Goal: Transaction & Acquisition: Purchase product/service

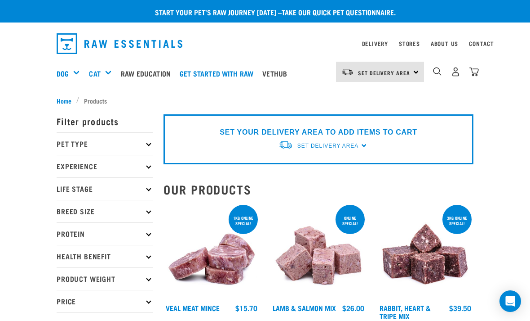
click at [358, 143] on span "Set Delivery Area" at bounding box center [328, 146] width 61 height 6
click at [312, 163] on link "[GEOGRAPHIC_DATA]" at bounding box center [323, 166] width 89 height 15
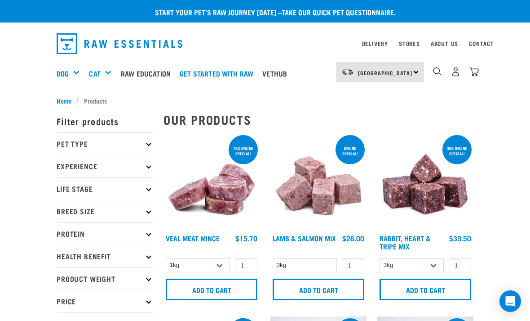
click at [451, 76] on img "dropdown navigation" at bounding box center [455, 71] width 9 height 9
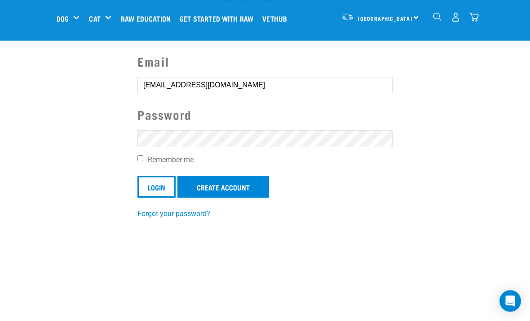
scroll to position [80, 0]
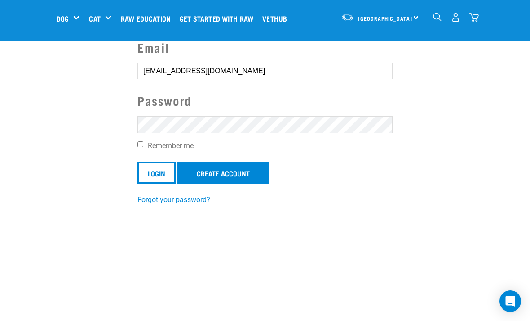
click at [154, 169] on input "Login" at bounding box center [157, 173] width 38 height 22
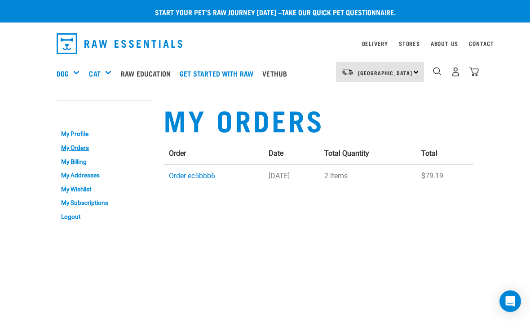
click at [190, 171] on link "Order ec5bbb6" at bounding box center [192, 175] width 46 height 9
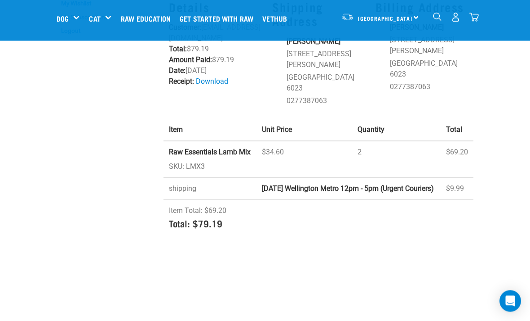
scroll to position [118, 0]
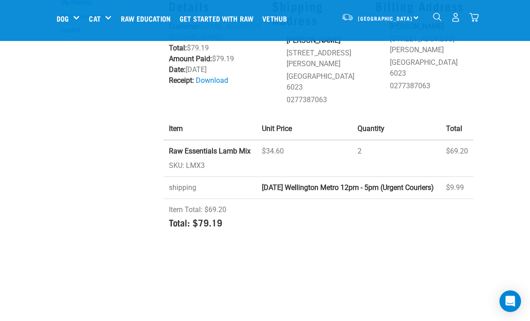
click at [173, 140] on td "Raw Essentials Lamb Mix SKU: LMX3" at bounding box center [210, 158] width 93 height 37
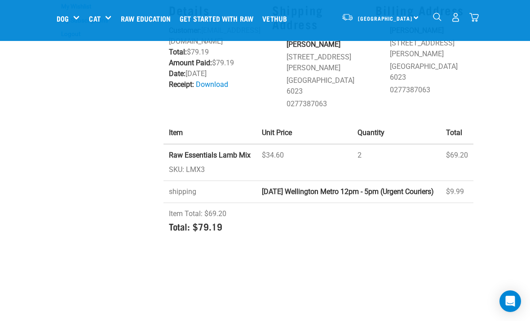
scroll to position [108, 0]
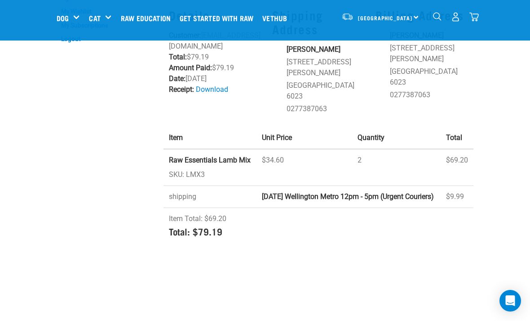
copy td "SKU: LMX3"
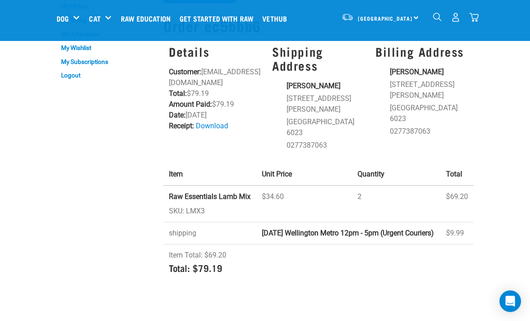
scroll to position [0, 0]
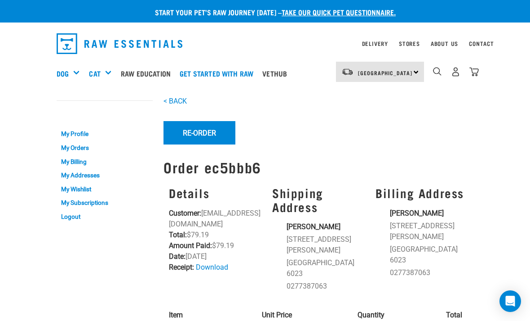
click at [441, 73] on img "dropdown navigation" at bounding box center [437, 71] width 9 height 9
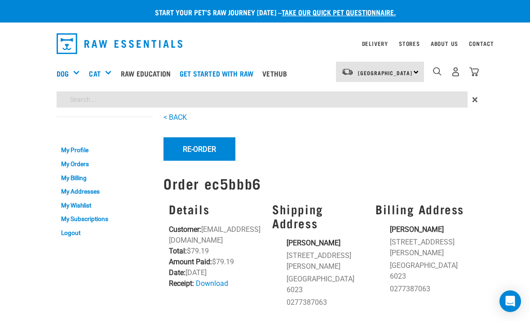
click at [152, 100] on div "Start your pet’s raw journey today – take our quick pet questionnaire. Delivery…" at bounding box center [265, 225] width 530 height 451
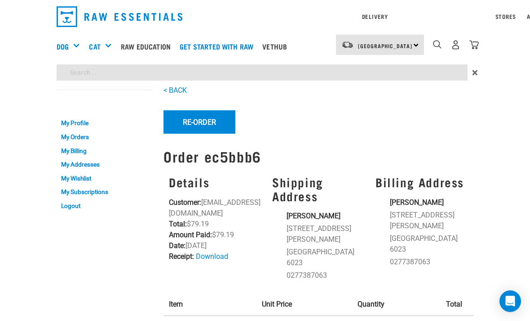
click at [99, 73] on input "search" at bounding box center [262, 72] width 411 height 16
paste input "SKU: LMX3"
type input "SKU: LMX3"
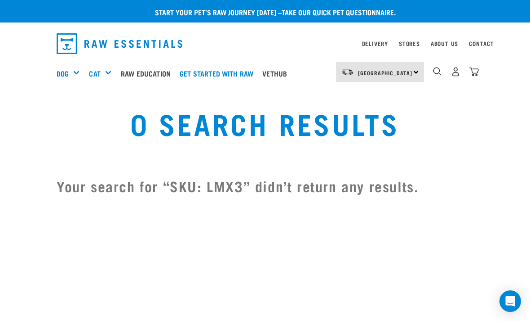
click at [0, 0] on div "Shop All Dog" at bounding box center [0, 0] width 0 height 0
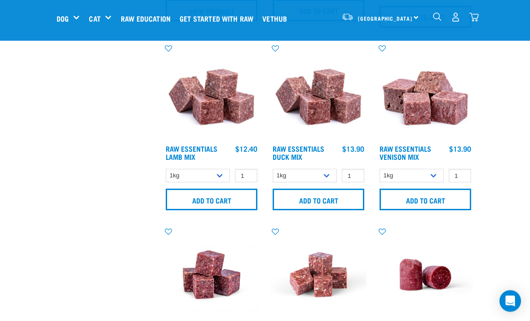
scroll to position [759, 0]
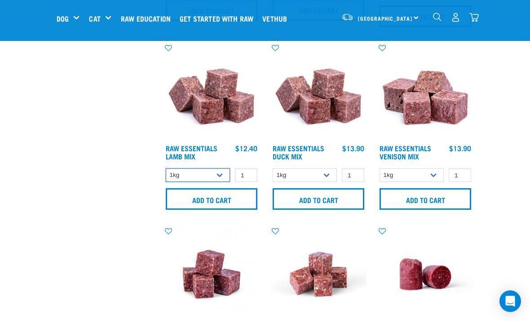
click at [220, 170] on select "1kg 3kg Bulk (10kg)" at bounding box center [198, 175] width 64 height 14
select select "24"
click at [246, 172] on input "1" at bounding box center [246, 175] width 22 height 14
type input "2"
click at [190, 201] on input "Add to cart" at bounding box center [212, 199] width 92 height 22
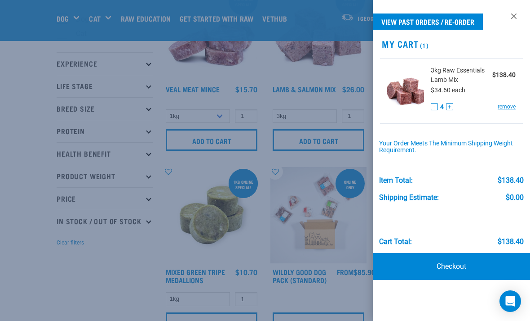
scroll to position [0, 0]
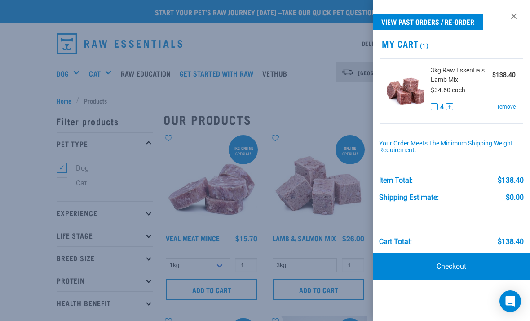
click at [430, 262] on link "Checkout" at bounding box center [451, 266] width 157 height 27
click at [423, 258] on link "Checkout" at bounding box center [451, 266] width 157 height 27
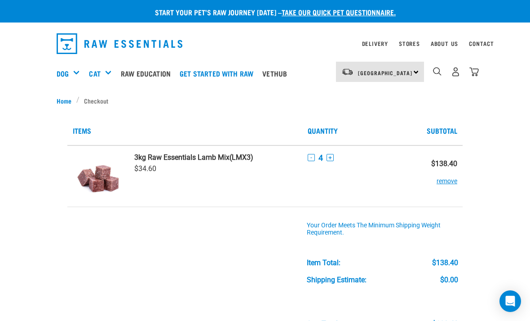
click at [312, 159] on button "-" at bounding box center [311, 157] width 7 height 7
click at [312, 157] on button "-" at bounding box center [311, 157] width 7 height 7
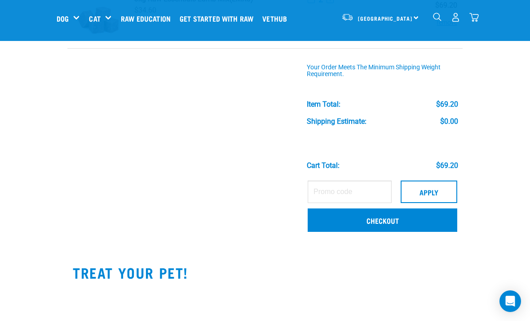
scroll to position [90, 0]
click at [340, 220] on link "Checkout" at bounding box center [383, 219] width 150 height 23
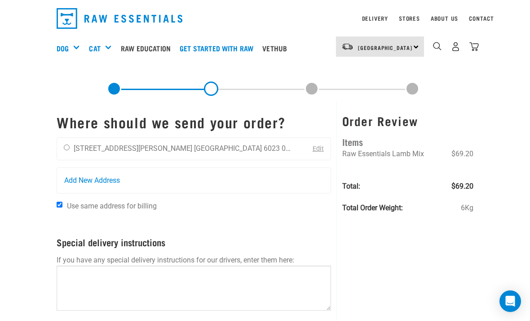
scroll to position [26, 0]
click at [67, 146] on input "radio" at bounding box center [67, 147] width 6 height 6
radio input "true"
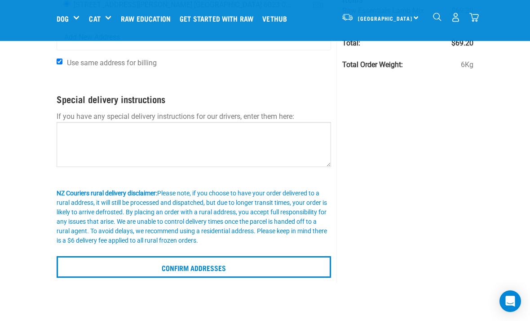
scroll to position [99, 0]
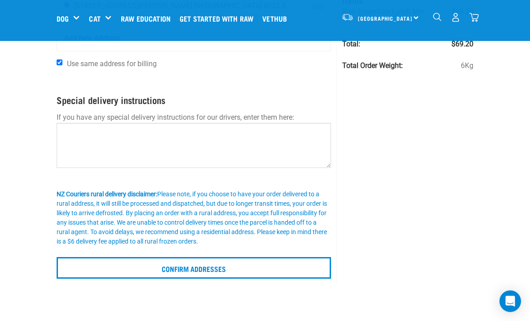
click at [73, 272] on input "Confirm addresses" at bounding box center [194, 268] width 275 height 22
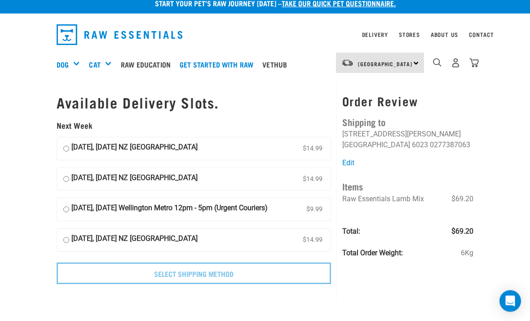
scroll to position [14, 0]
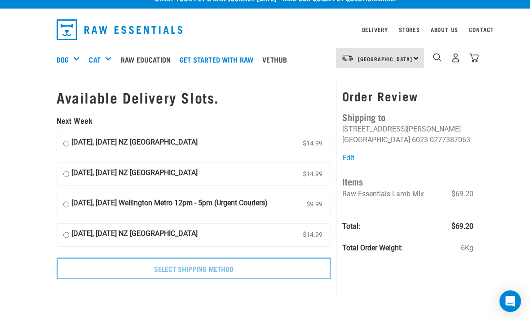
click at [64, 199] on input "[DATE], [DATE] Wellington Metro 12pm - 5pm (Urgent Couriers) $9.99" at bounding box center [66, 203] width 6 height 13
radio input "true"
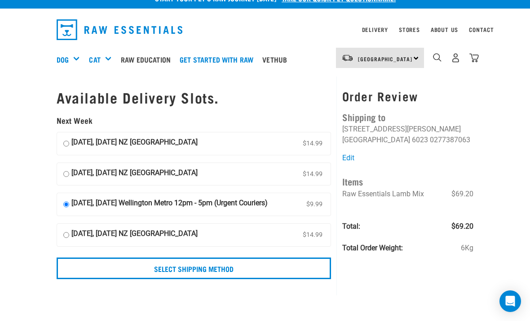
click at [127, 274] on input "Select Shipping Method" at bounding box center [194, 268] width 275 height 22
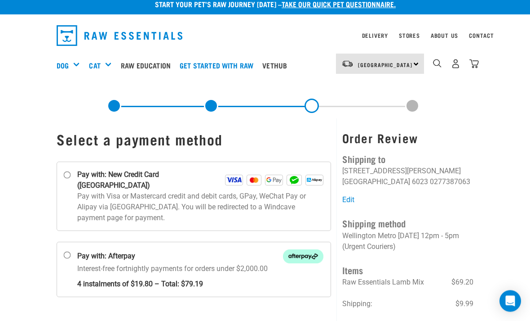
scroll to position [8, 0]
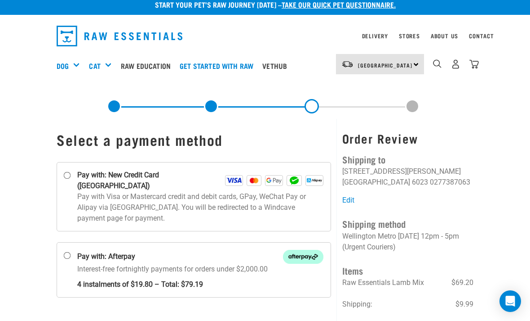
click at [69, 178] on input "Pay with: New Credit Card ([GEOGRAPHIC_DATA])" at bounding box center [67, 175] width 7 height 7
radio input "true"
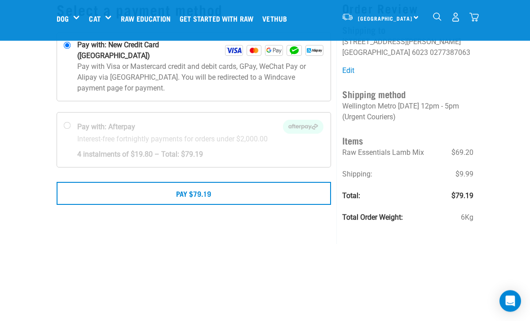
scroll to position [68, 0]
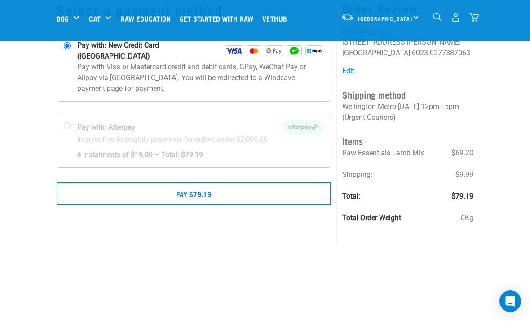
click at [92, 185] on button "Pay $79.19" at bounding box center [194, 193] width 275 height 22
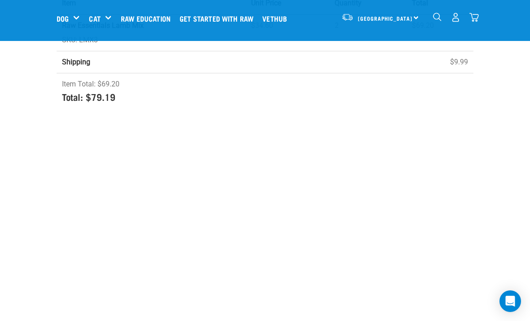
scroll to position [195, 0]
